Goal: Information Seeking & Learning: Learn about a topic

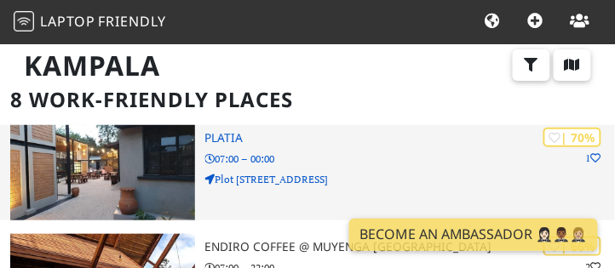
click at [86, 151] on img at bounding box center [102, 172] width 185 height 95
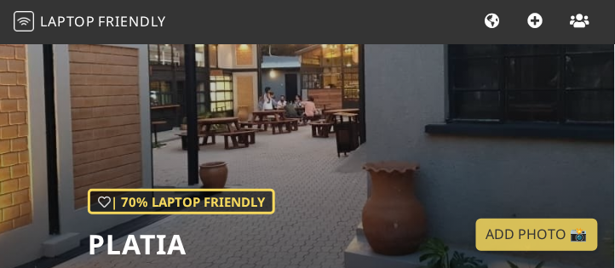
scroll to position [109, 0]
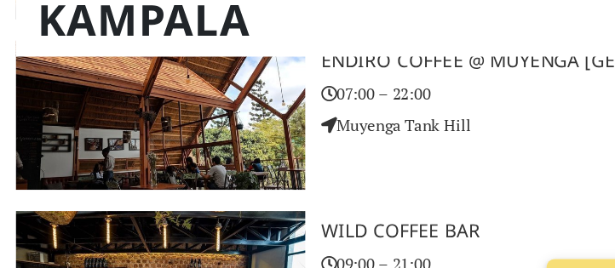
scroll to position [246, 0]
